Goal: Book appointment/travel/reservation

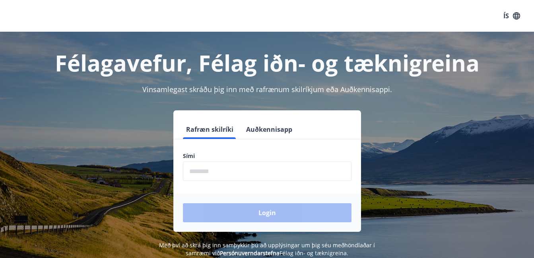
click at [211, 174] on input "phone" at bounding box center [267, 171] width 169 height 19
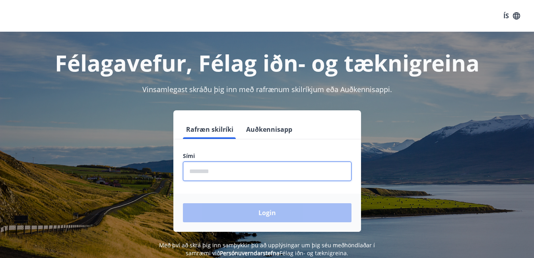
type input "********"
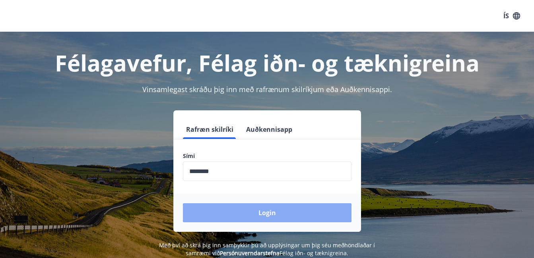
click at [223, 217] on button "Login" at bounding box center [267, 213] width 169 height 19
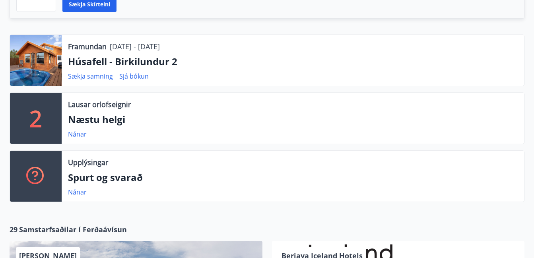
scroll to position [220, 0]
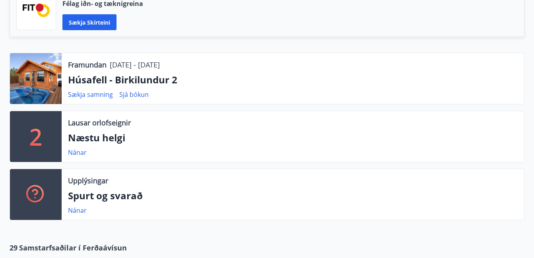
click at [41, 138] on p "2" at bounding box center [35, 137] width 13 height 30
click at [75, 151] on link "Nánar" at bounding box center [77, 152] width 19 height 9
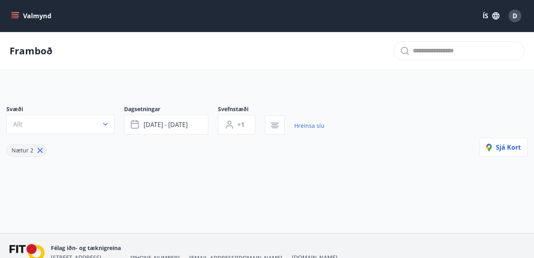
type input "*"
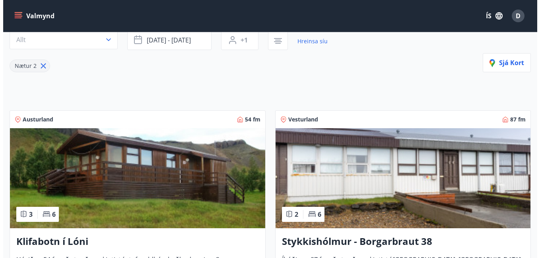
scroll to position [71, 0]
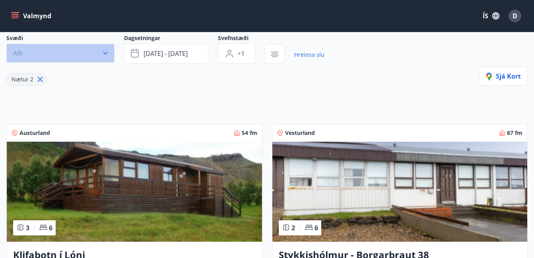
click at [18, 54] on span "Allt" at bounding box center [18, 53] width 10 height 9
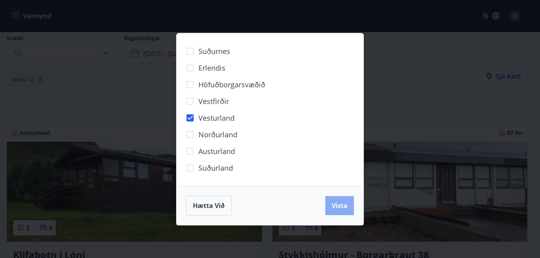
click at [349, 204] on button "Vista" at bounding box center [339, 205] width 29 height 19
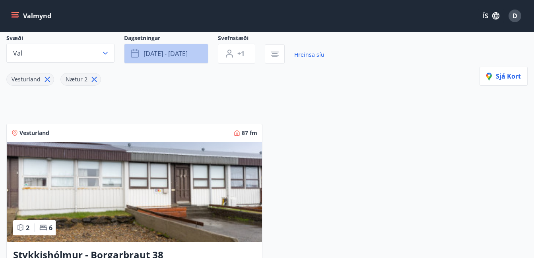
click at [173, 55] on span "sep 26 - sep 29" at bounding box center [166, 53] width 44 height 9
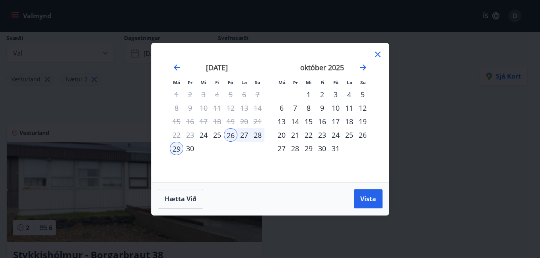
click at [336, 134] on div "24" at bounding box center [336, 135] width 14 height 14
click at [282, 146] on div "27" at bounding box center [282, 149] width 14 height 14
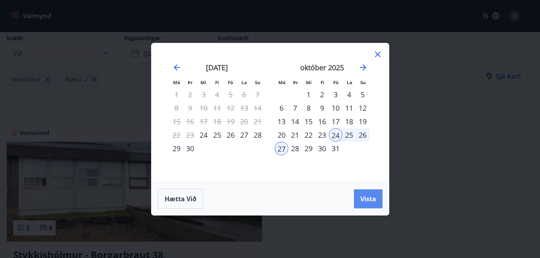
click at [372, 201] on span "Vista" at bounding box center [368, 199] width 16 height 9
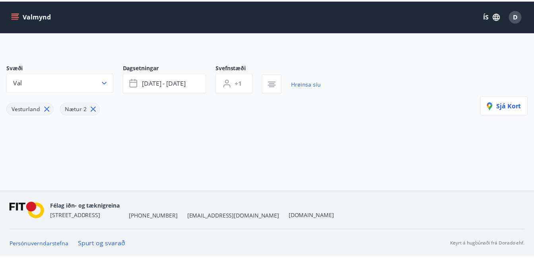
scroll to position [42, 0]
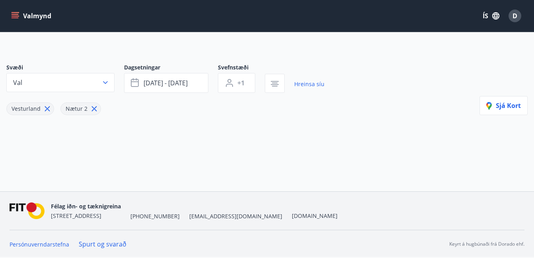
click at [47, 110] on icon at bounding box center [47, 109] width 5 height 5
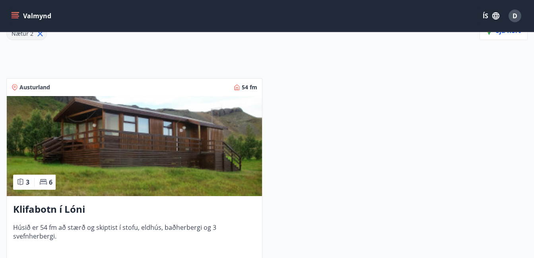
scroll to position [174, 0]
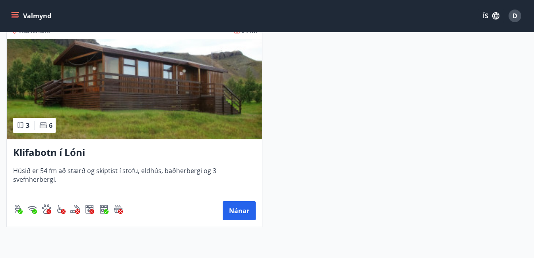
click at [32, 149] on h3 "Klifabotn í Lóni" at bounding box center [134, 153] width 243 height 14
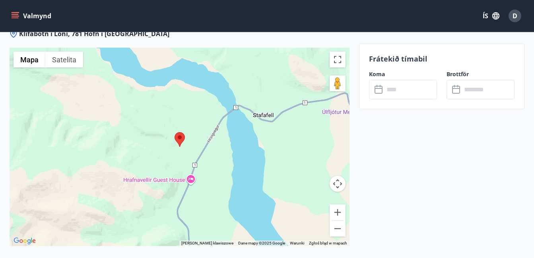
scroll to position [1163, 0]
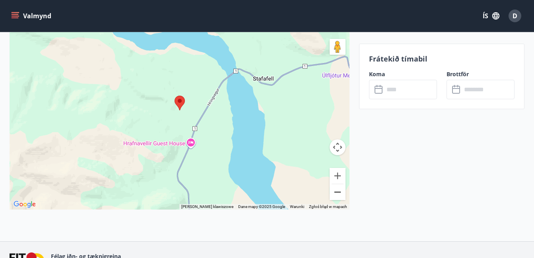
click at [336, 185] on button "Pomniejsz" at bounding box center [338, 192] width 16 height 16
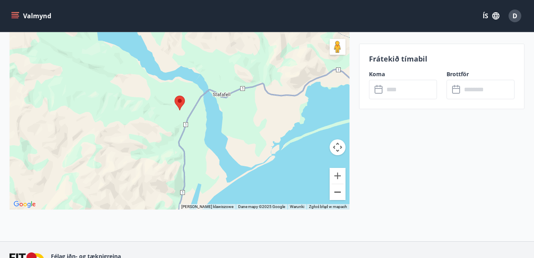
click at [336, 185] on button "Pomniejsz" at bounding box center [338, 192] width 16 height 16
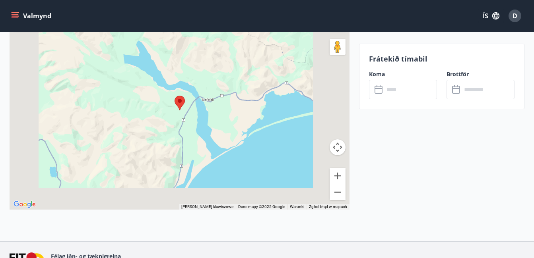
click at [336, 185] on button "Pomniejsz" at bounding box center [338, 192] width 16 height 16
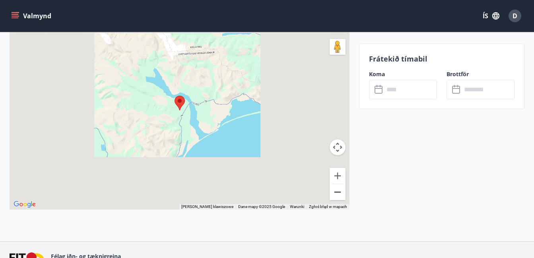
click at [336, 185] on button "Pomniejsz" at bounding box center [338, 192] width 16 height 16
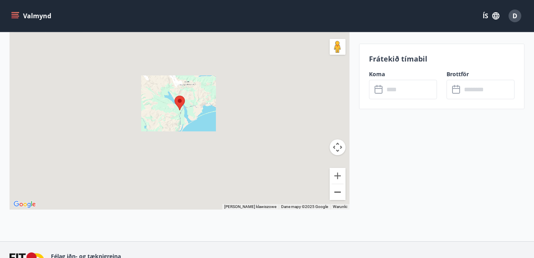
click at [336, 185] on button "Pomniejsz" at bounding box center [338, 192] width 16 height 16
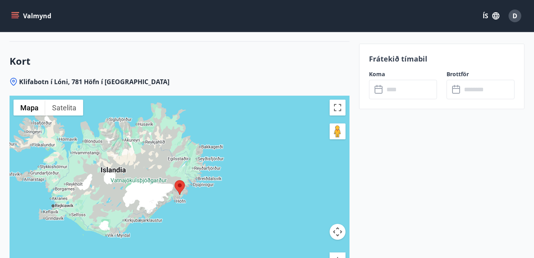
scroll to position [1066, 0]
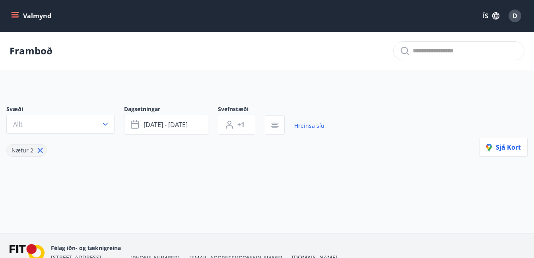
type input "*"
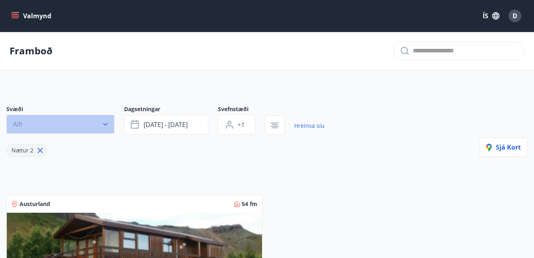
click at [28, 122] on button "Allt" at bounding box center [60, 124] width 108 height 19
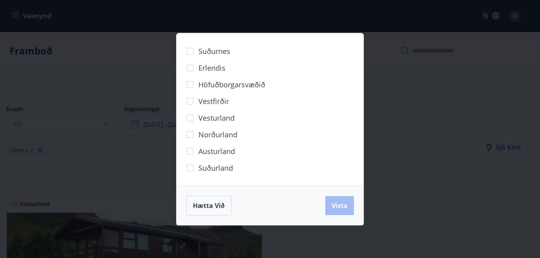
click at [199, 150] on span "Austurland" at bounding box center [216, 151] width 37 height 10
click at [340, 206] on span "Vista" at bounding box center [340, 206] width 16 height 9
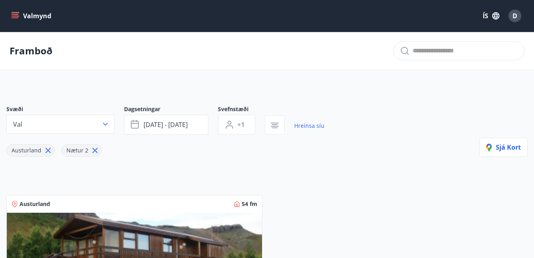
click at [47, 152] on icon at bounding box center [48, 150] width 9 height 9
click at [425, 49] on input "text" at bounding box center [465, 51] width 105 height 13
type input "******"
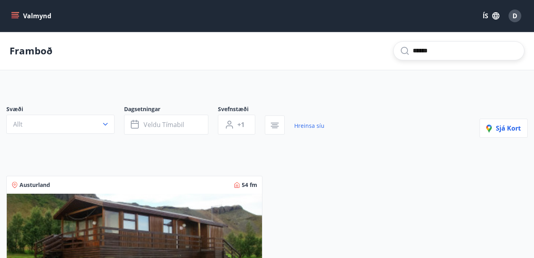
type input "*"
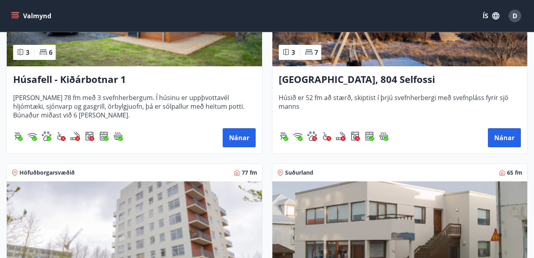
scroll to position [887, 0]
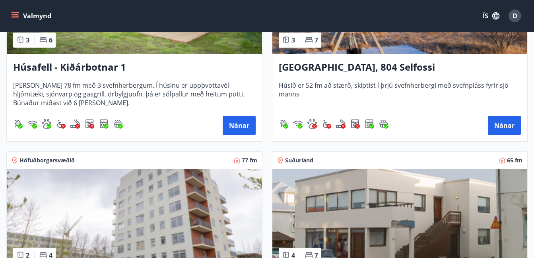
drag, startPoint x: 533, startPoint y: 80, endPoint x: 532, endPoint y: 91, distance: 12.0
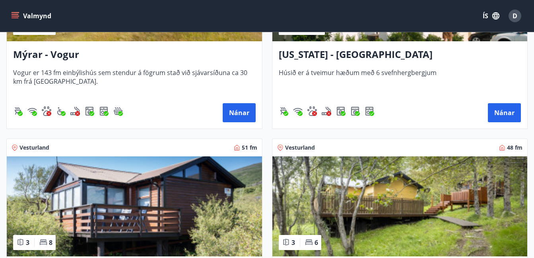
scroll to position [1373, 0]
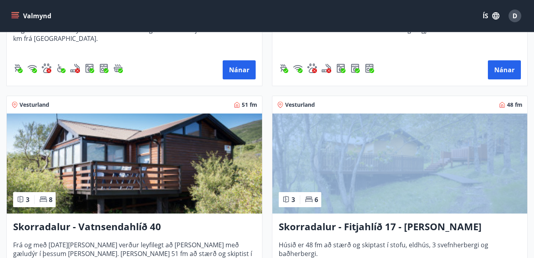
drag, startPoint x: 533, startPoint y: 114, endPoint x: 531, endPoint y: 132, distance: 18.0
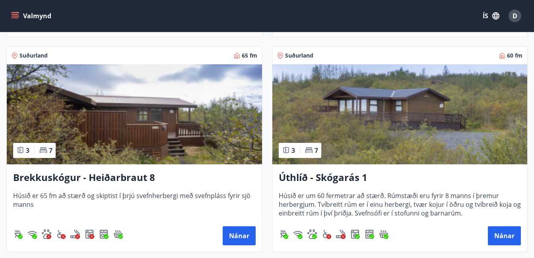
scroll to position [1644, 0]
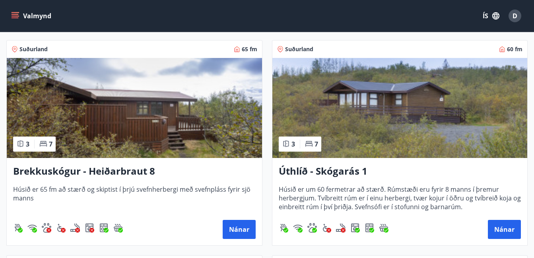
click at [402, 127] on img at bounding box center [399, 108] width 255 height 100
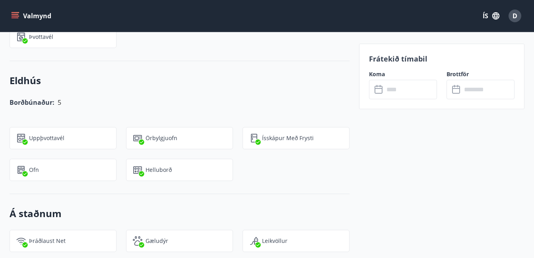
scroll to position [682, 0]
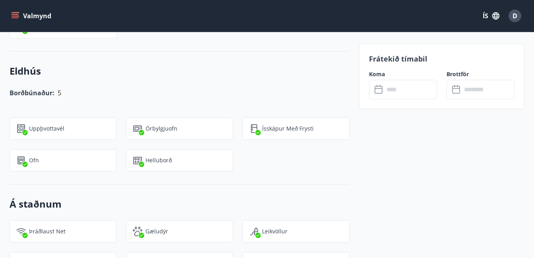
drag, startPoint x: 534, startPoint y: 157, endPoint x: 532, endPoint y: 170, distance: 12.8
click at [532, 170] on div "+9 Myndir Upplýsingar Húsið er um 60 fermetrar að stærð. Rúmstæði eru fyrir 8 m…" at bounding box center [267, 132] width 534 height 1151
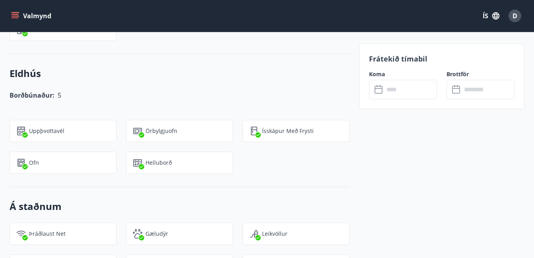
scroll to position [650, 0]
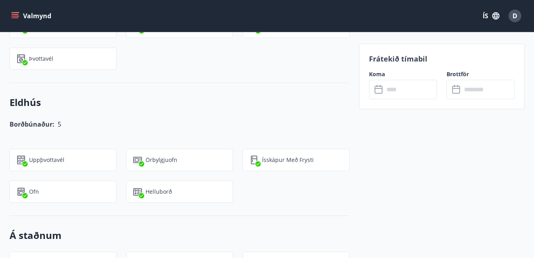
click at [386, 91] on input "text" at bounding box center [410, 89] width 53 height 19
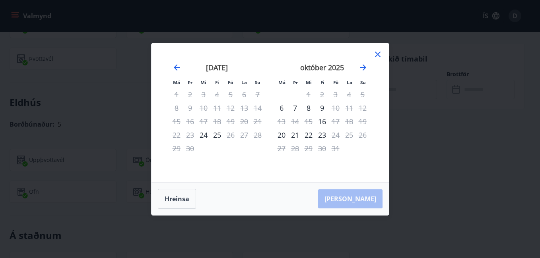
click at [377, 52] on icon at bounding box center [378, 55] width 10 height 10
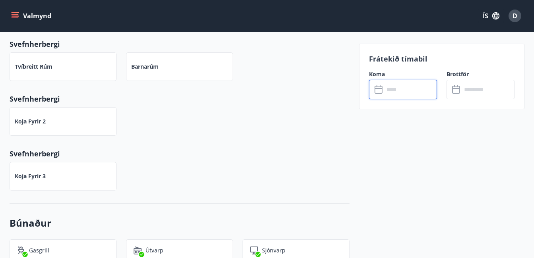
scroll to position [402, 0]
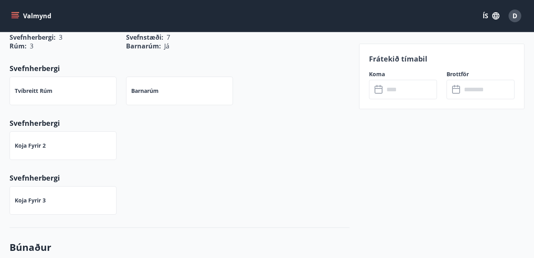
drag, startPoint x: 530, startPoint y: 90, endPoint x: 531, endPoint y: 55, distance: 35.0
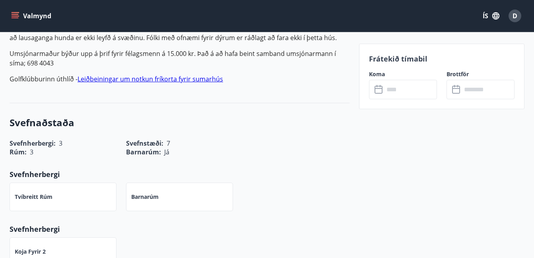
scroll to position [0, 0]
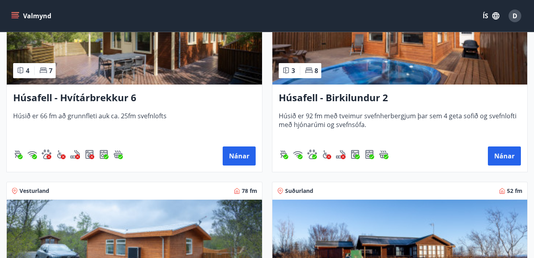
scroll to position [646, 0]
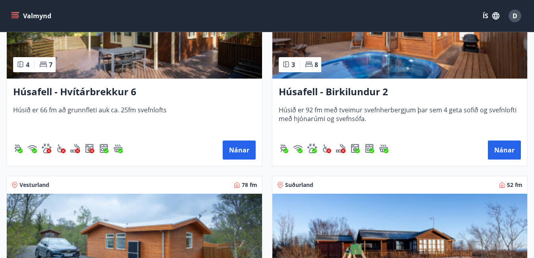
drag, startPoint x: 532, startPoint y: 63, endPoint x: 532, endPoint y: 70, distance: 7.6
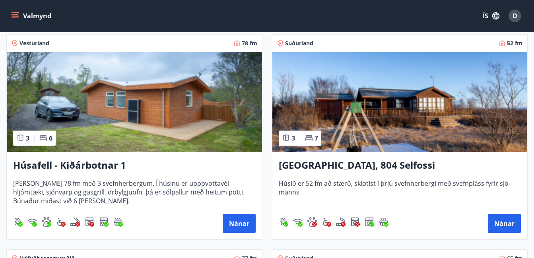
scroll to position [807, 0]
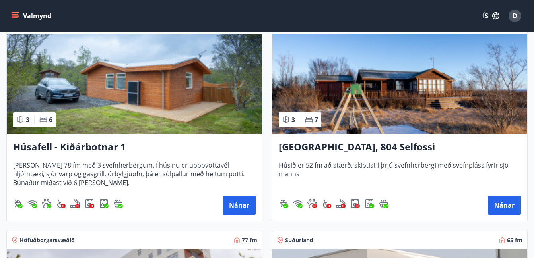
click at [363, 75] on img at bounding box center [399, 84] width 255 height 100
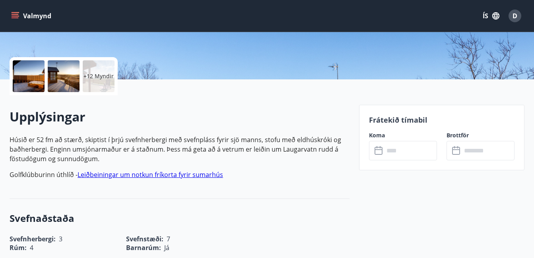
scroll to position [173, 0]
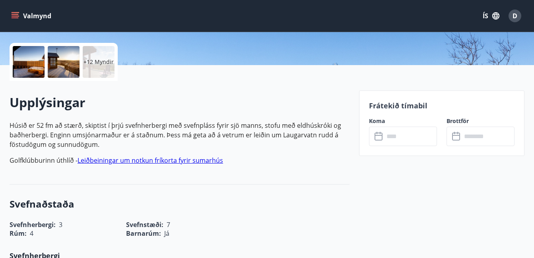
click at [409, 137] on input "text" at bounding box center [410, 136] width 53 height 19
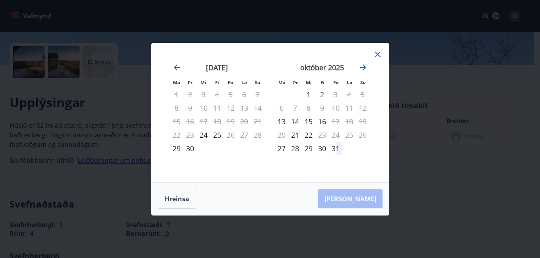
click at [375, 56] on icon at bounding box center [378, 55] width 6 height 6
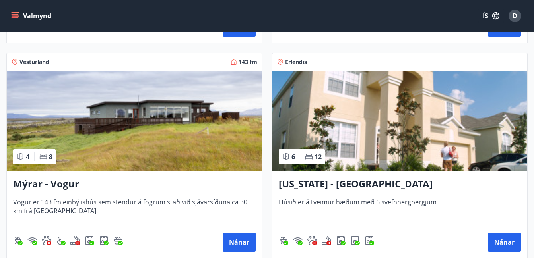
scroll to position [1244, 0]
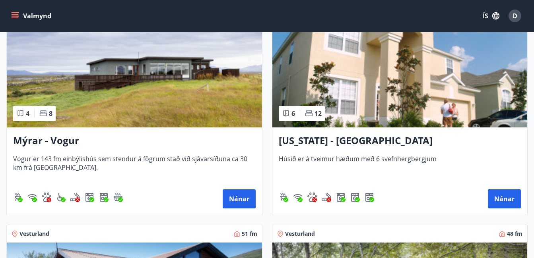
click at [171, 80] on img at bounding box center [134, 77] width 255 height 100
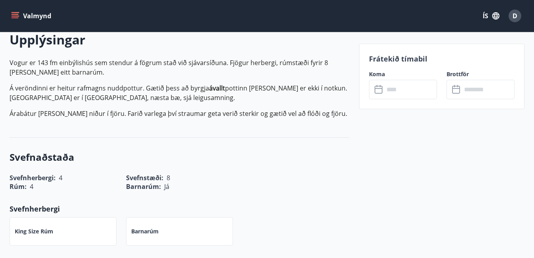
scroll to position [268, 0]
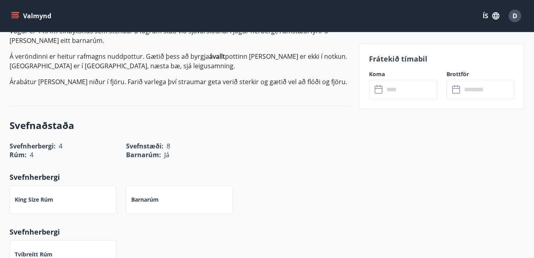
click at [382, 93] on icon at bounding box center [379, 90] width 8 height 8
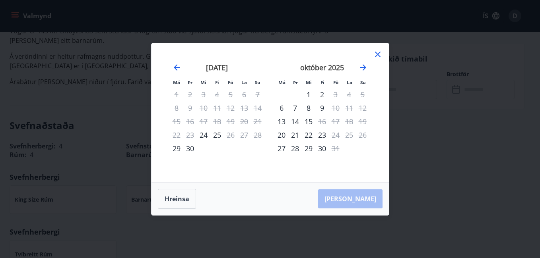
click at [377, 53] on icon at bounding box center [378, 55] width 10 height 10
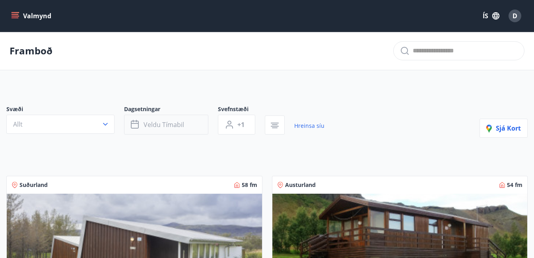
click at [164, 127] on span "Veldu tímabil" at bounding box center [164, 124] width 41 height 9
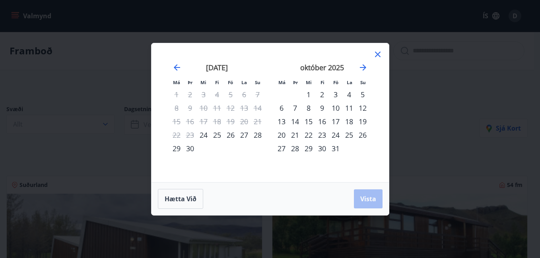
click at [349, 136] on div "25" at bounding box center [349, 135] width 14 height 14
click at [294, 150] on div "28" at bounding box center [295, 149] width 14 height 14
click at [369, 202] on span "Vista" at bounding box center [368, 199] width 16 height 9
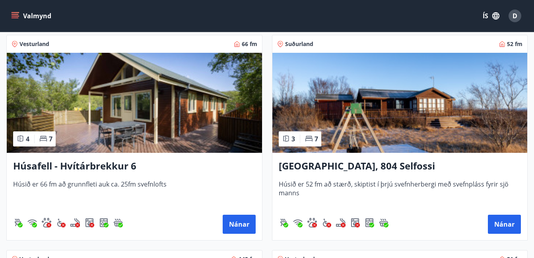
scroll to position [360, 0]
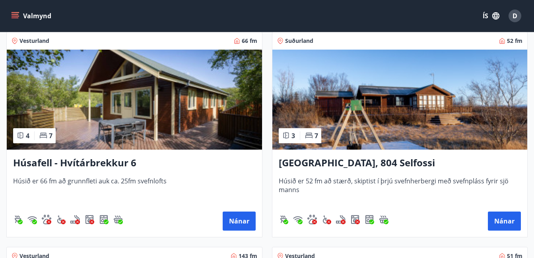
click at [400, 91] on img at bounding box center [399, 100] width 255 height 100
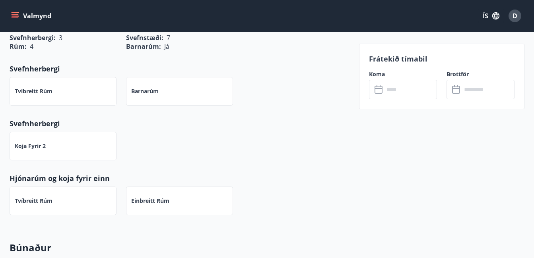
scroll to position [443, 0]
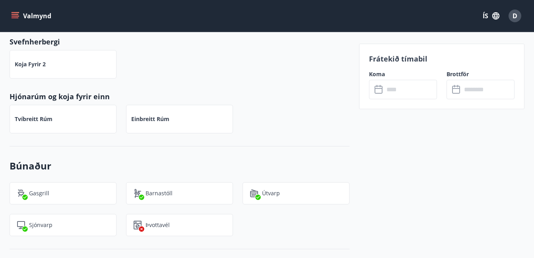
click at [404, 89] on input "text" at bounding box center [410, 89] width 53 height 19
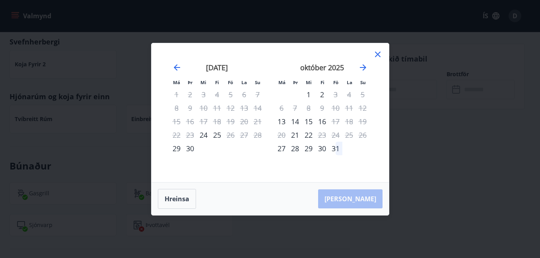
click at [378, 53] on icon at bounding box center [378, 55] width 10 height 10
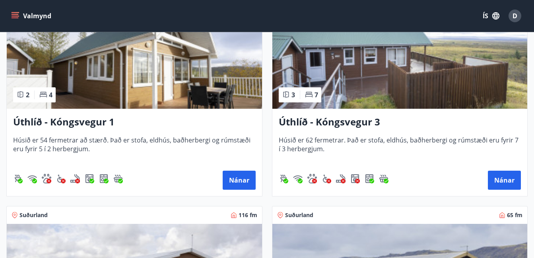
scroll to position [846, 0]
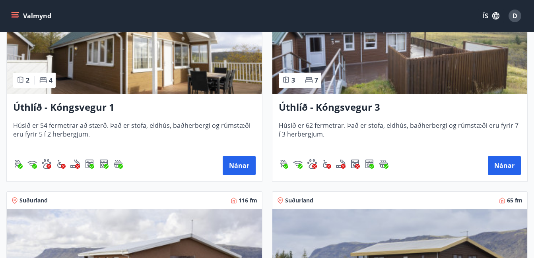
click at [429, 65] on img at bounding box center [399, 44] width 255 height 100
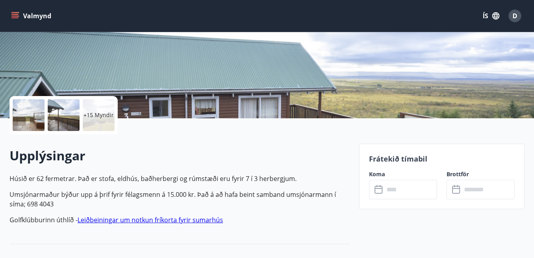
scroll to position [125, 0]
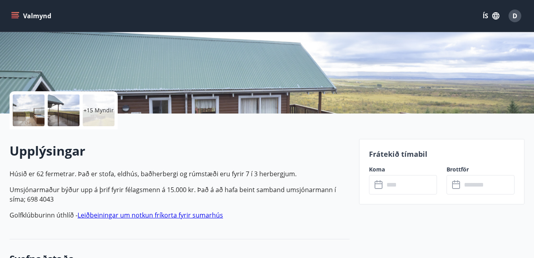
click at [380, 186] on icon at bounding box center [380, 186] width 10 height 10
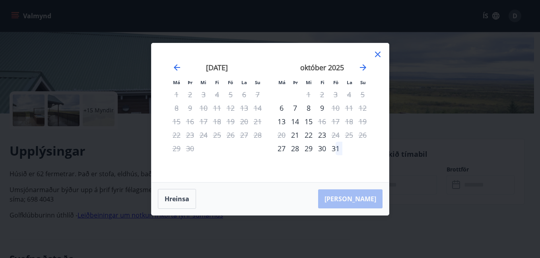
click at [375, 52] on icon at bounding box center [378, 55] width 10 height 10
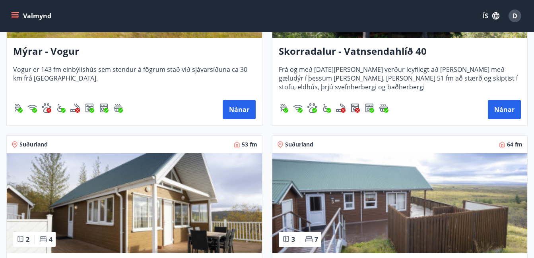
scroll to position [767, 0]
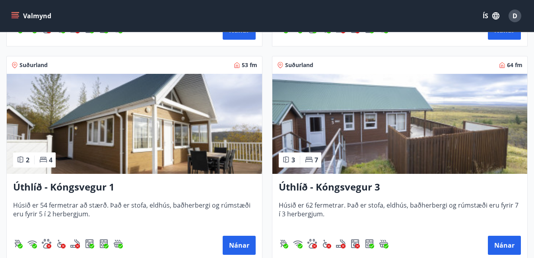
click at [162, 143] on img at bounding box center [134, 124] width 255 height 100
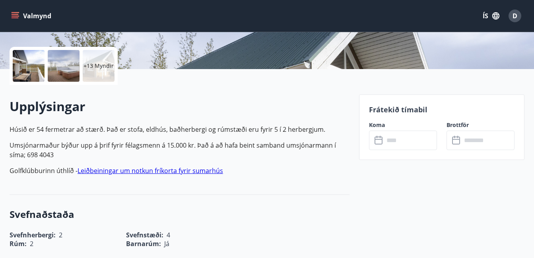
scroll to position [201, 0]
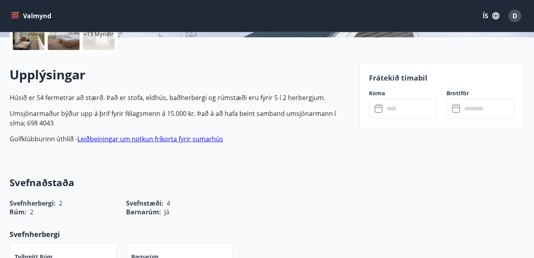
click at [382, 111] on icon at bounding box center [379, 109] width 8 height 8
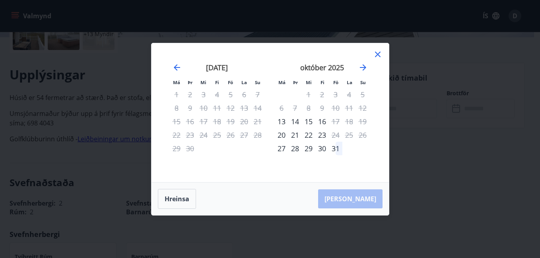
click at [376, 53] on icon at bounding box center [378, 55] width 10 height 10
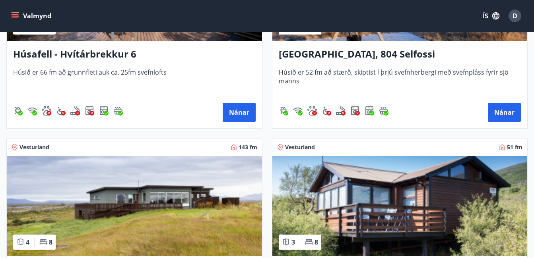
scroll to position [581, 0]
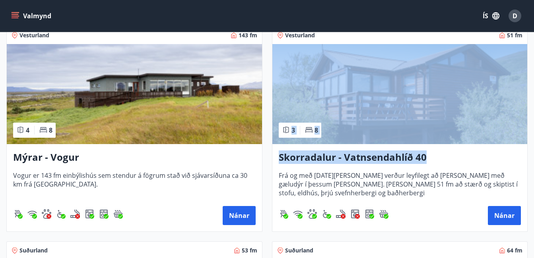
drag, startPoint x: 530, startPoint y: 121, endPoint x: 527, endPoint y: 150, distance: 29.2
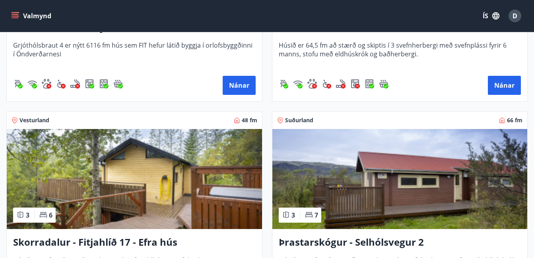
scroll to position [1148, 0]
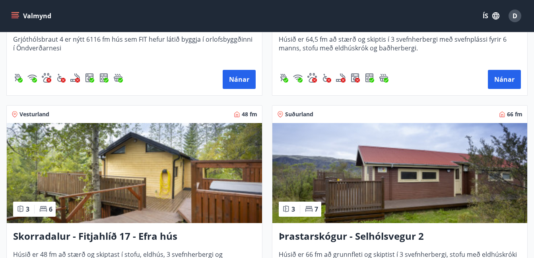
drag, startPoint x: 534, startPoint y: 171, endPoint x: 534, endPoint y: 179, distance: 8.0
click at [129, 158] on img at bounding box center [134, 173] width 255 height 100
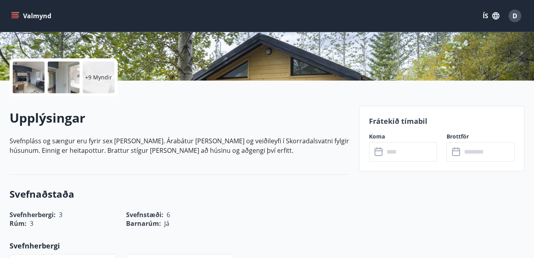
scroll to position [165, 0]
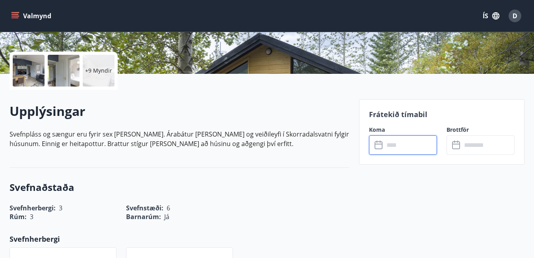
click at [396, 144] on input "text" at bounding box center [410, 145] width 53 height 19
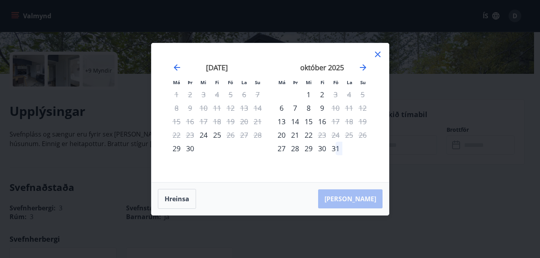
click at [377, 50] on icon at bounding box center [378, 55] width 10 height 10
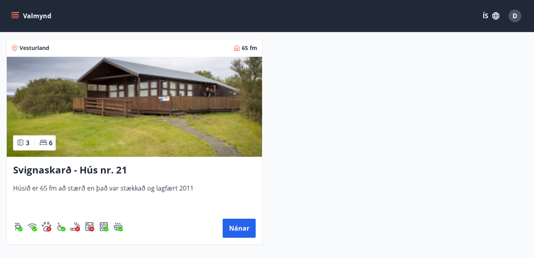
scroll to position [1439, 0]
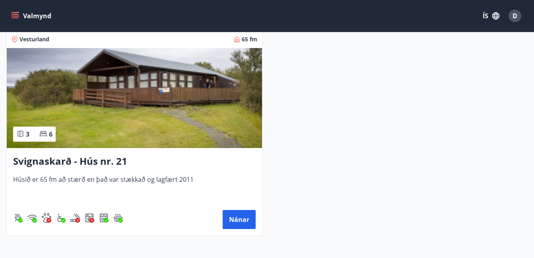
click at [177, 102] on img at bounding box center [134, 98] width 255 height 100
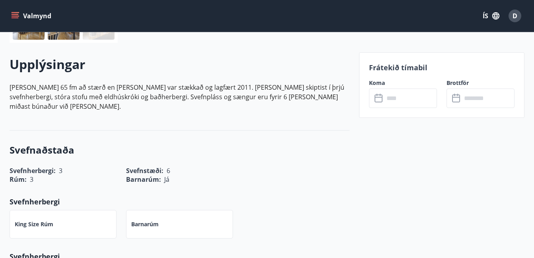
scroll to position [218, 0]
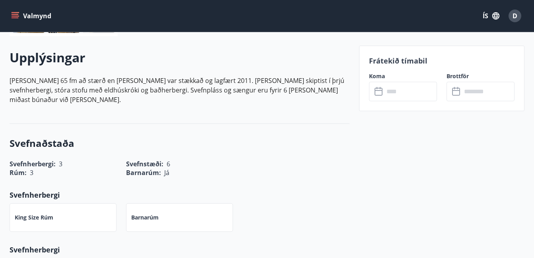
click at [388, 97] on input "text" at bounding box center [410, 91] width 53 height 19
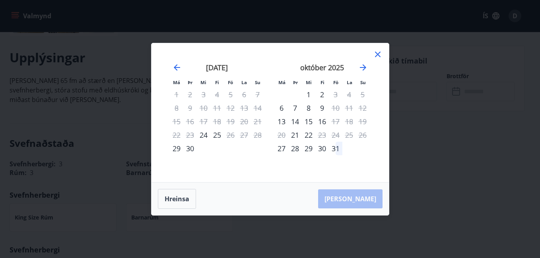
click at [379, 53] on icon at bounding box center [378, 55] width 6 height 6
